Goal: Task Accomplishment & Management: Manage account settings

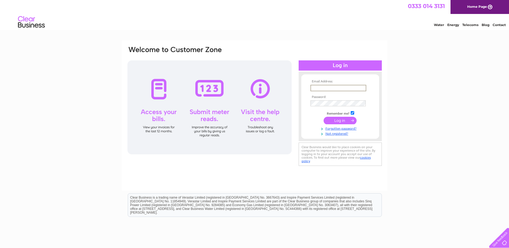
click at [320, 89] on input "text" at bounding box center [338, 88] width 56 height 6
type input "kim@galleryi.co.uk"
click at [322, 83] on th "Email Address:" at bounding box center [340, 82] width 62 height 4
click at [313, 89] on input "text" at bounding box center [337, 88] width 55 height 6
type input "kim@galleryi.co.uk"
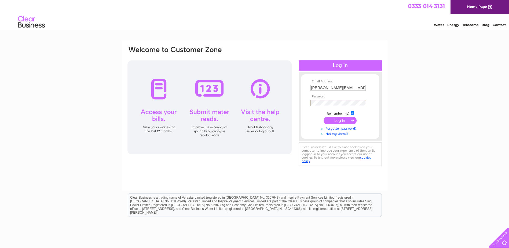
click at [340, 120] on input "submit" at bounding box center [339, 121] width 33 height 8
click at [338, 119] on input "submit" at bounding box center [339, 121] width 33 height 8
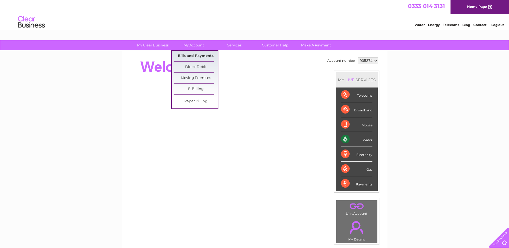
click at [188, 56] on link "Bills and Payments" at bounding box center [195, 56] width 44 height 11
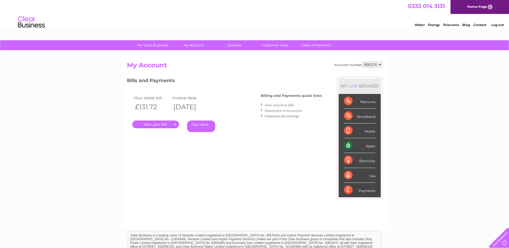
click at [149, 125] on link "." at bounding box center [155, 124] width 47 height 8
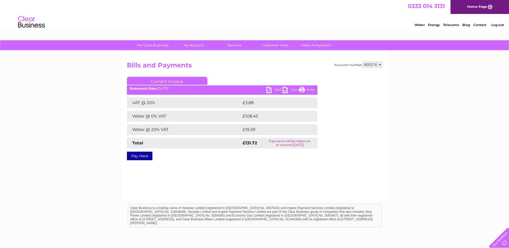
click at [269, 90] on link "PDF" at bounding box center [274, 91] width 16 height 8
